Goal: Answer question/provide support: Share knowledge or assist other users

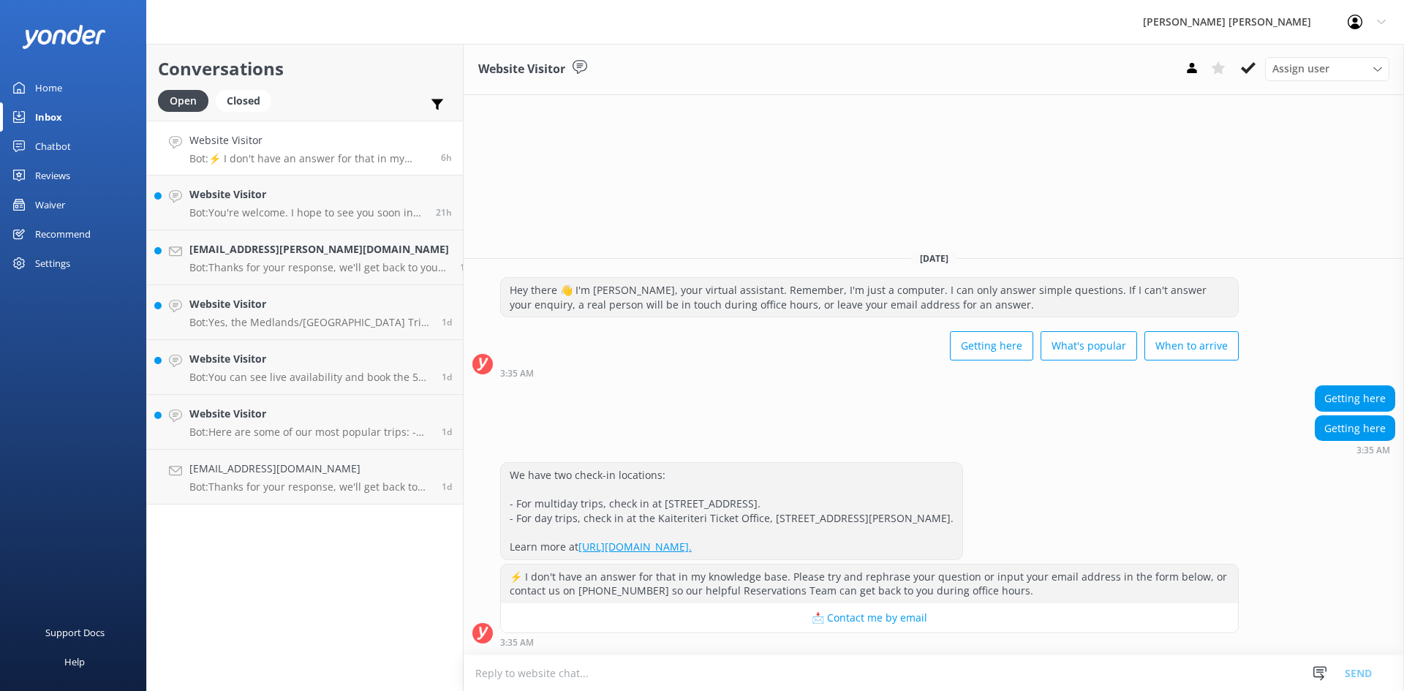
click at [364, 131] on link "Website Visitor Bot: ⚡ I don't have an answer for that in my knowledge base. Pl…" at bounding box center [305, 148] width 316 height 55
click at [1250, 63] on icon at bounding box center [1248, 68] width 15 height 15
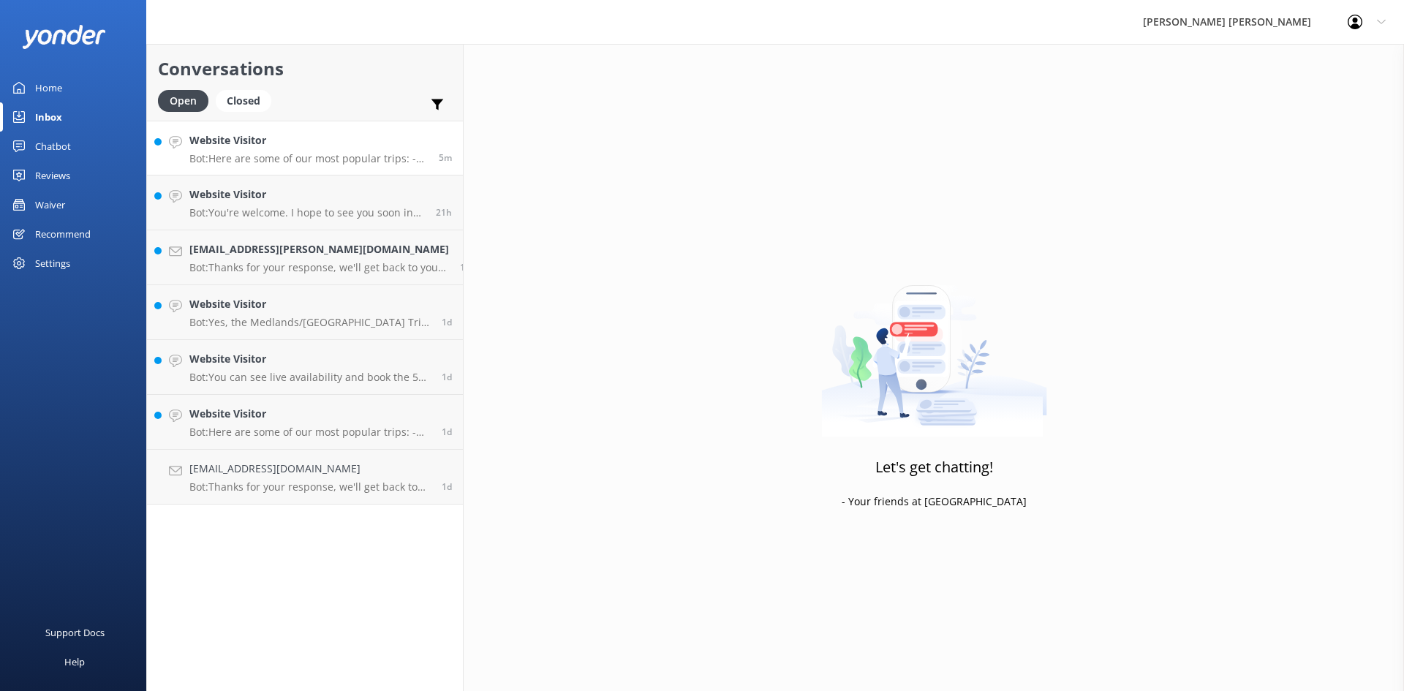
click at [362, 155] on p "Bot: Here are some of our most popular trips: - Our most popular multiday trip …" at bounding box center [308, 158] width 238 height 13
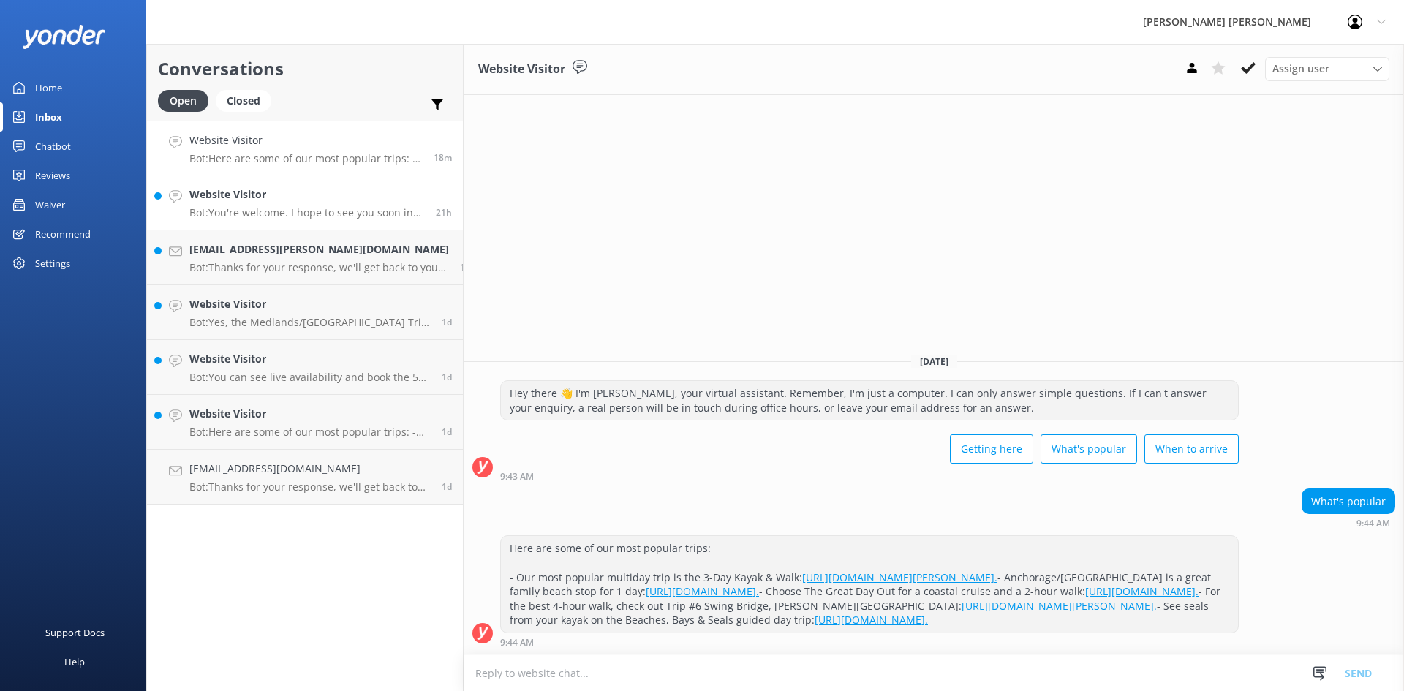
click at [296, 192] on h4 "Website Visitor" at bounding box center [306, 194] width 235 height 16
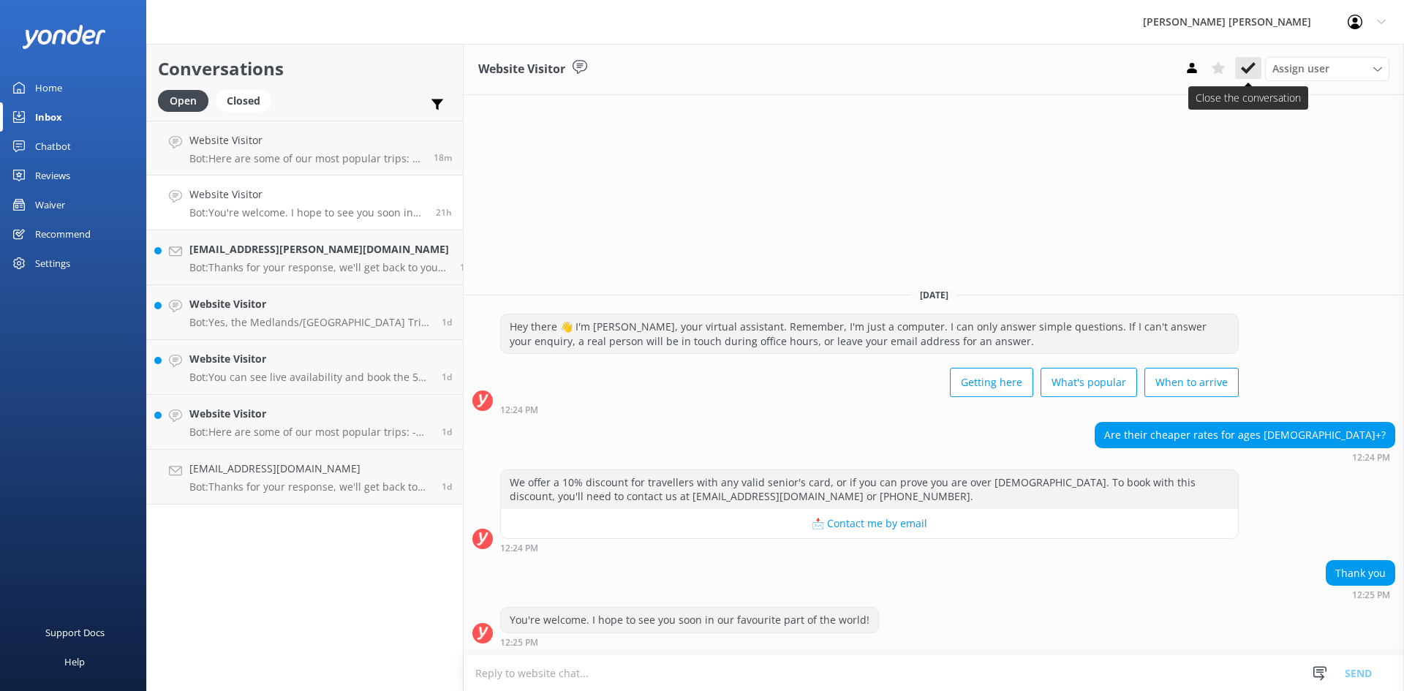
click at [1243, 69] on use at bounding box center [1248, 68] width 15 height 12
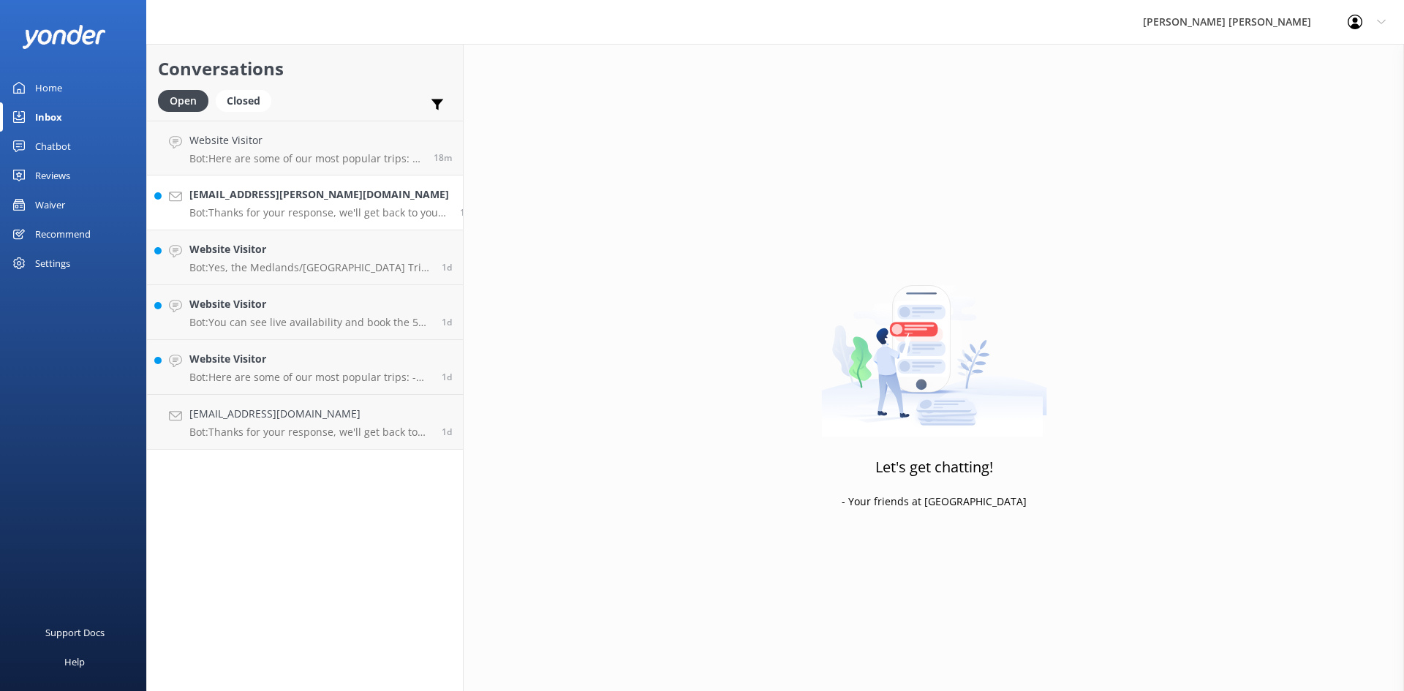
click at [323, 206] on p "Bot: Thanks for your response, we'll get back to you as soon as we can during o…" at bounding box center [319, 212] width 260 height 13
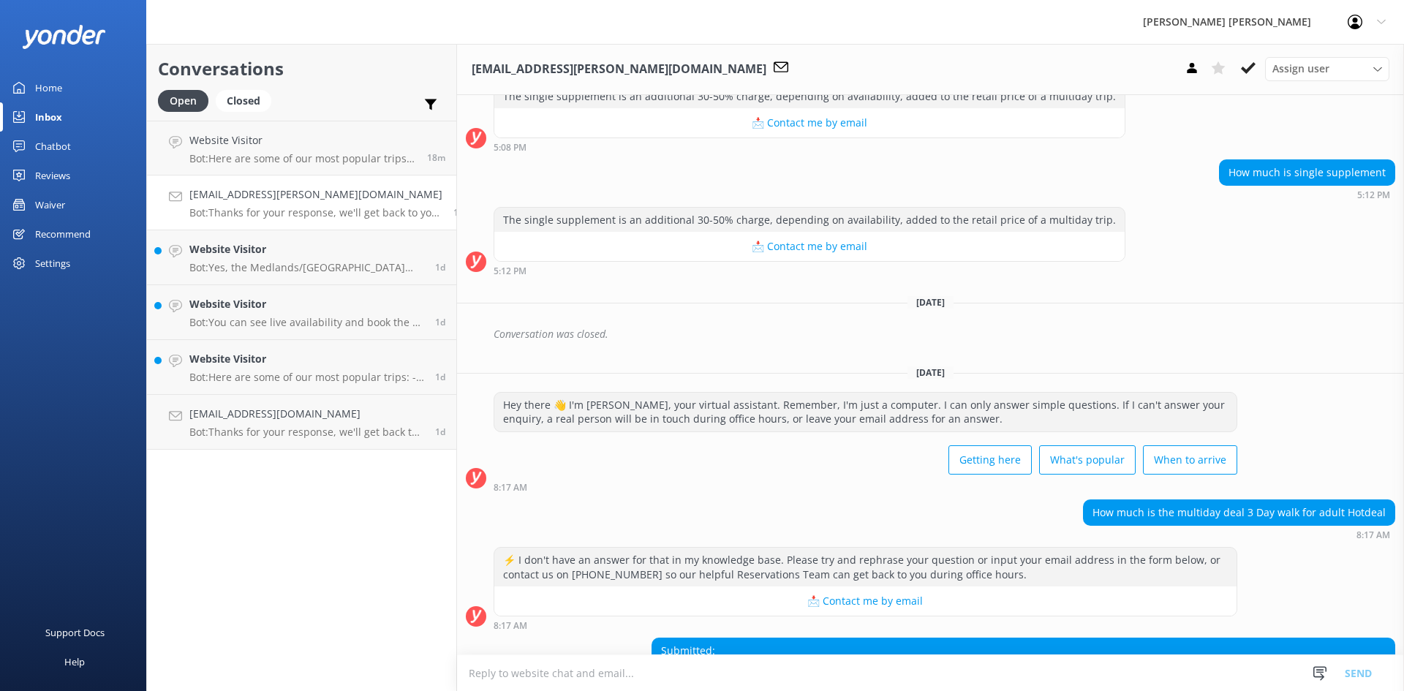
scroll to position [507, 0]
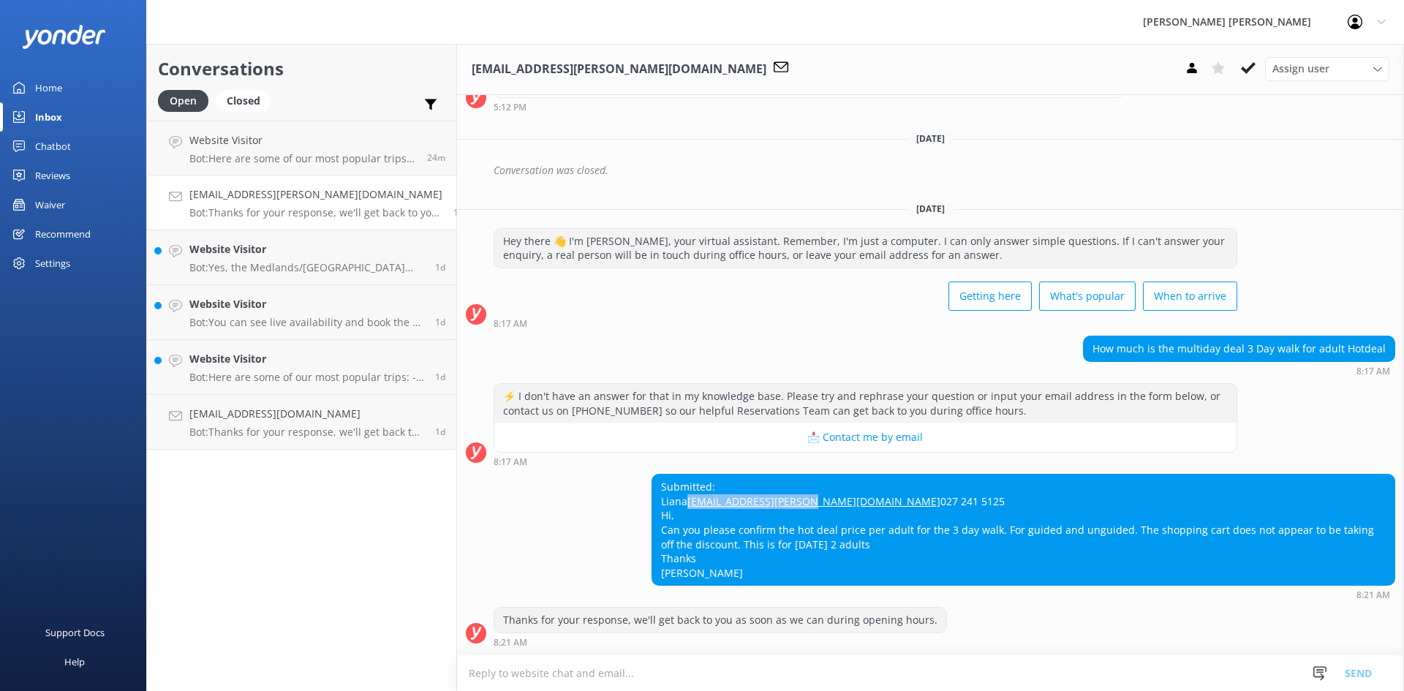
drag, startPoint x: 772, startPoint y: 485, endPoint x: 631, endPoint y: 485, distance: 140.4
click at [631, 485] on div "Submitted: [PERSON_NAME] [PERSON_NAME][EMAIL_ADDRESS][PERSON_NAME][DOMAIN_NAME]…" at bounding box center [930, 537] width 947 height 126
copy link "[EMAIL_ADDRESS][PERSON_NAME][DOMAIN_NAME]"
click at [779, 519] on div "Submitted: [PERSON_NAME] [PERSON_NAME][EMAIL_ADDRESS][PERSON_NAME][DOMAIN_NAME]…" at bounding box center [1023, 530] width 742 height 110
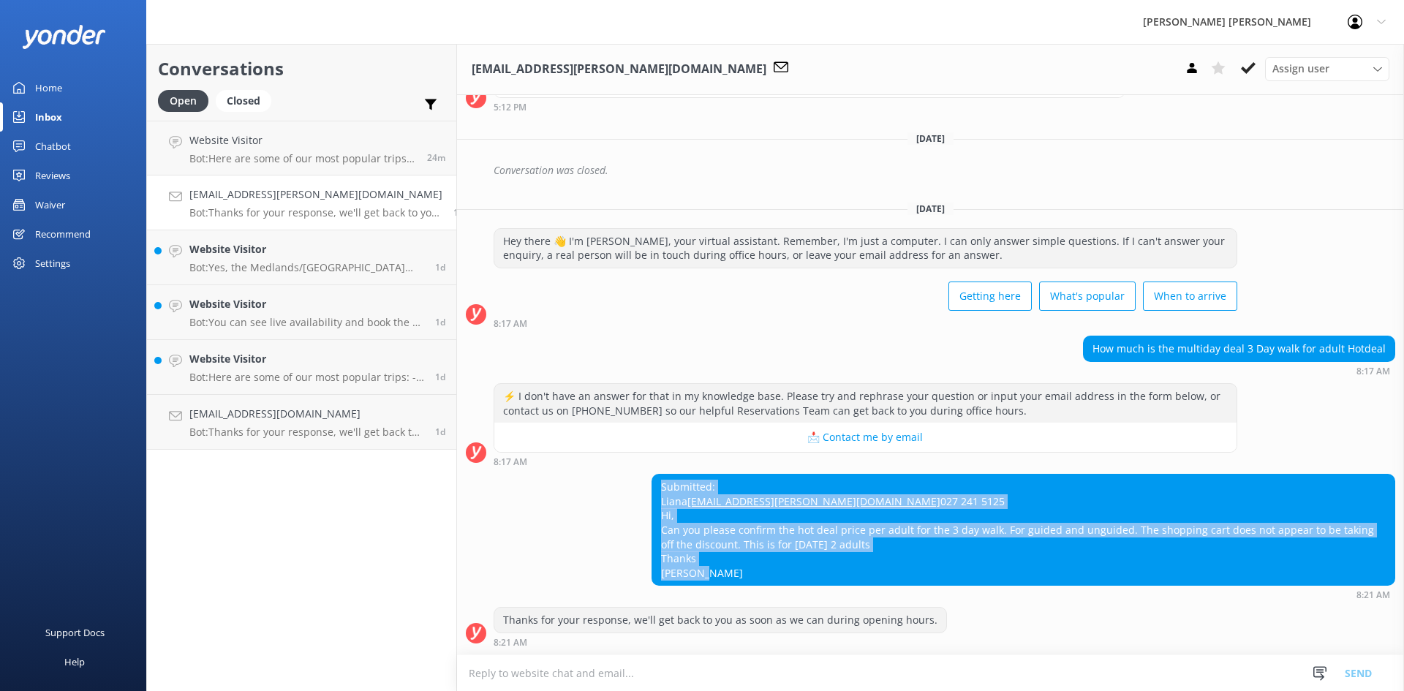
drag, startPoint x: 723, startPoint y: 579, endPoint x: 630, endPoint y: 451, distance: 158.3
click at [630, 474] on div "Submitted: [PERSON_NAME] [PERSON_NAME][EMAIL_ADDRESS][PERSON_NAME][DOMAIN_NAME]…" at bounding box center [930, 537] width 947 height 126
copy div "Submitted: [PERSON_NAME] [PERSON_NAME][EMAIL_ADDRESS][PERSON_NAME][DOMAIN_NAME]…"
